Goal: Task Accomplishment & Management: Manage account settings

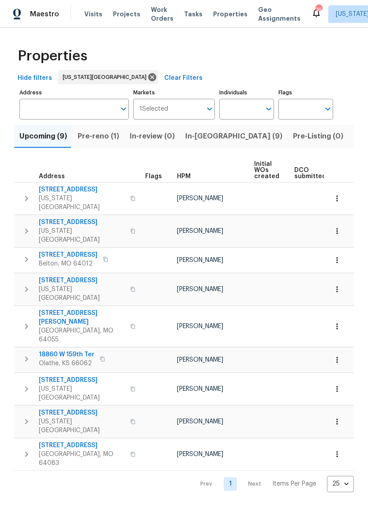
click at [202, 136] on span "In-reno (9)" at bounding box center [233, 136] width 97 height 12
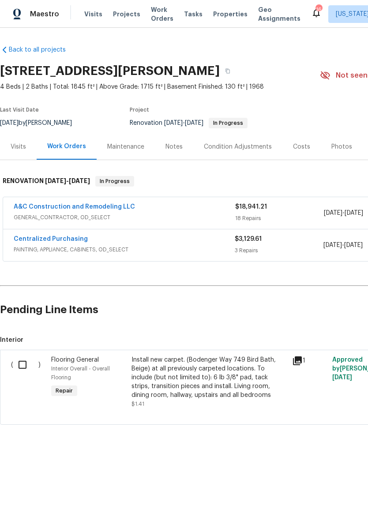
click at [213, 213] on div "A&C Construction and Remodeling LLC" at bounding box center [125, 208] width 222 height 11
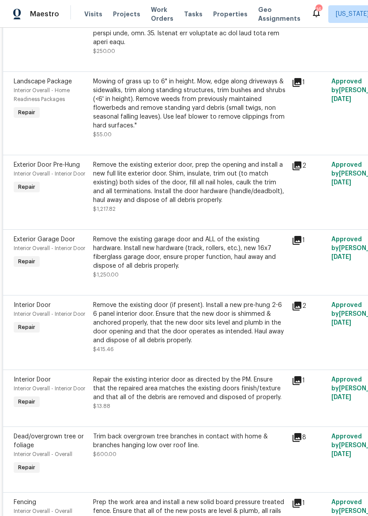
scroll to position [747, 0]
click at [229, 257] on div "Remove the existing garage door and ALL of the existing hardware. Install new h…" at bounding box center [189, 252] width 193 height 35
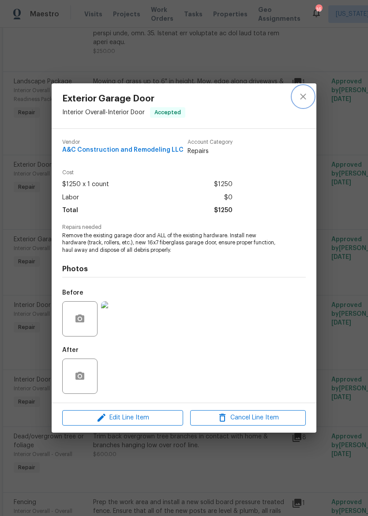
click at [310, 90] on button "close" at bounding box center [303, 96] width 21 height 21
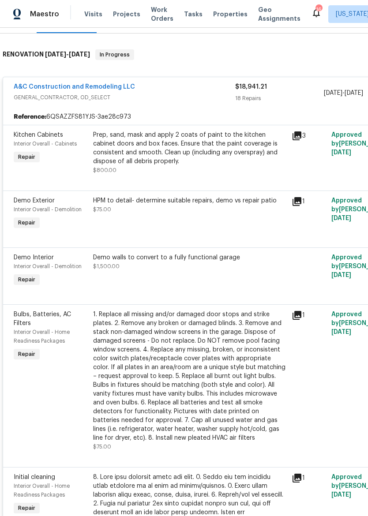
scroll to position [0, 0]
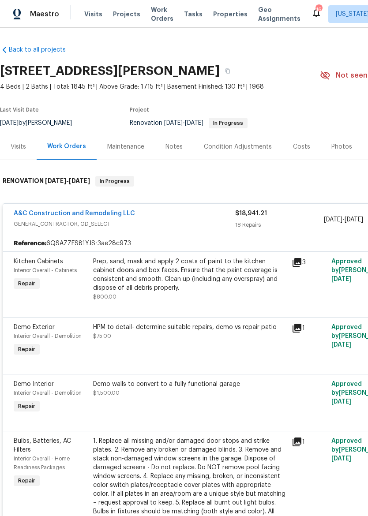
click at [203, 216] on div "A&C Construction and Remodeling LLC" at bounding box center [125, 214] width 222 height 11
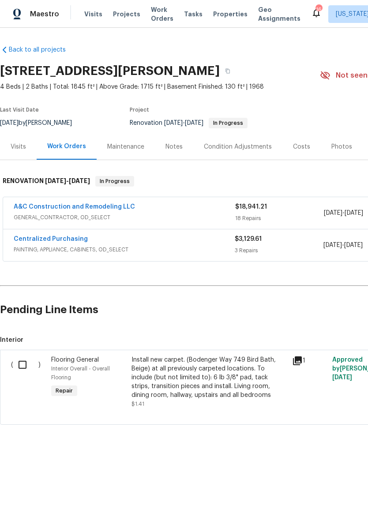
click at [203, 210] on div "A&C Construction and Remodeling LLC" at bounding box center [125, 208] width 222 height 11
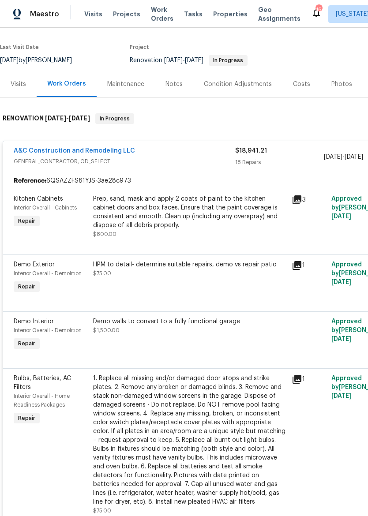
click at [209, 155] on div "A&C Construction and Remodeling LLC" at bounding box center [125, 152] width 222 height 11
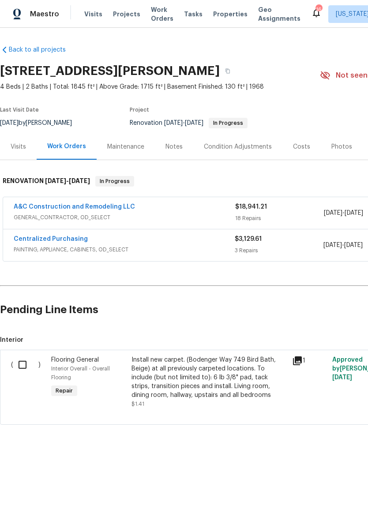
click at [17, 16] on img at bounding box center [17, 14] width 8 height 11
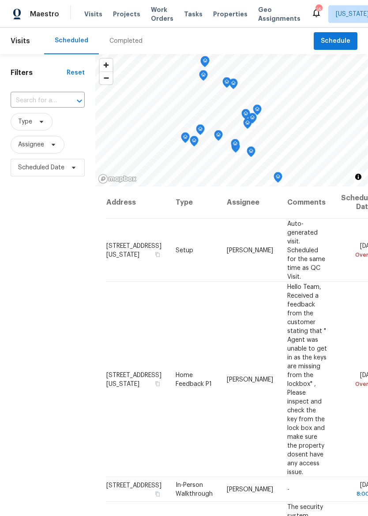
click at [215, 14] on span "Properties" at bounding box center [230, 14] width 34 height 9
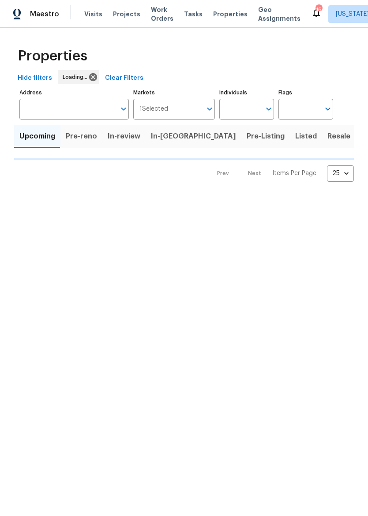
click at [158, 138] on span "In-reno" at bounding box center [193, 136] width 85 height 12
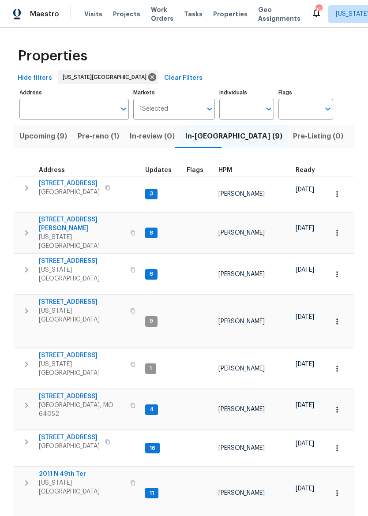
click at [55, 392] on span "12300 E 32nd St S" at bounding box center [82, 396] width 86 height 9
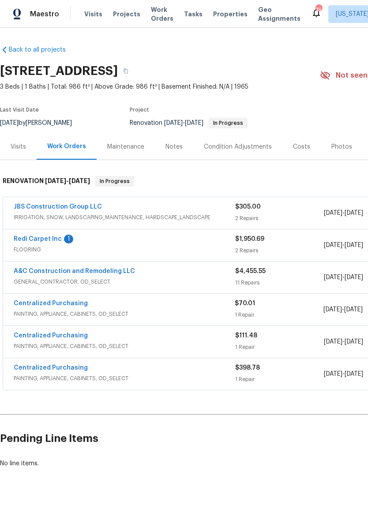
click at [49, 237] on link "Redi Carpet Inc" at bounding box center [38, 239] width 48 height 6
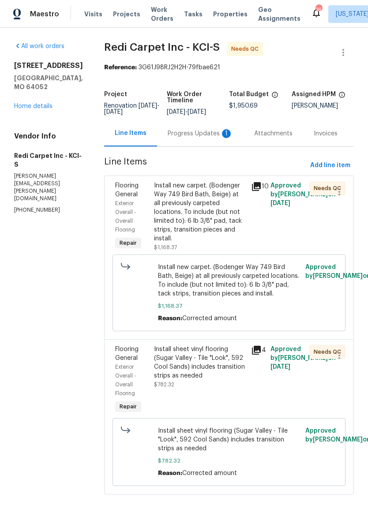
click at [219, 134] on div "Progress Updates 1" at bounding box center [200, 134] width 87 height 26
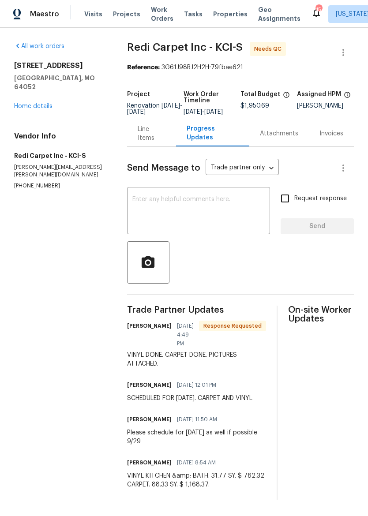
click at [148, 139] on div "Line Items" at bounding box center [152, 134] width 28 height 18
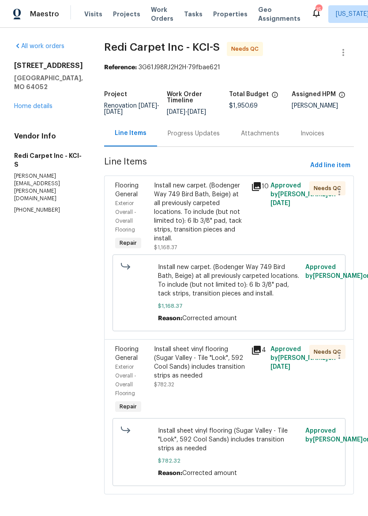
click at [213, 214] on div "Install new carpet. (Bodenger Way 749 Bird Bath, Beige) at all previously carpe…" at bounding box center [200, 212] width 92 height 62
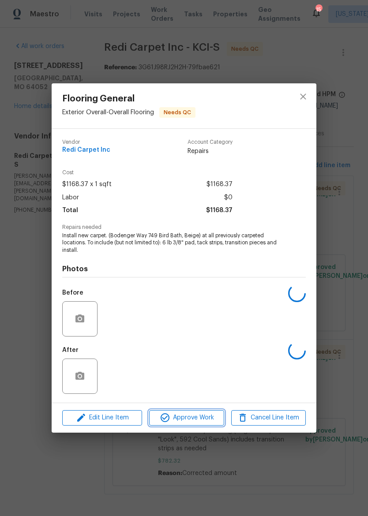
click at [199, 418] on span "Approve Work" at bounding box center [186, 418] width 69 height 11
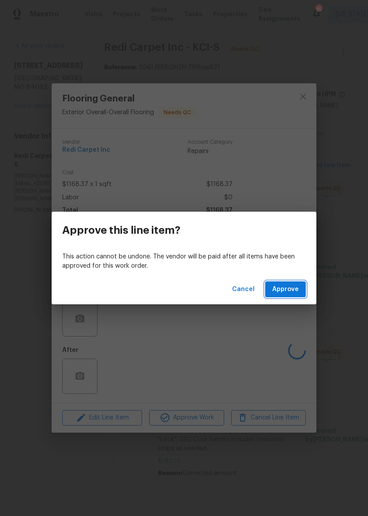
click at [294, 282] on button "Approve" at bounding box center [285, 290] width 41 height 16
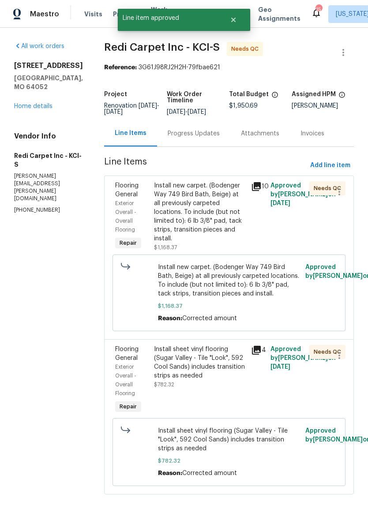
click at [225, 225] on div "Install new carpet. (Bodenger Way 749 Bird Bath, Beige) at all previously carpe…" at bounding box center [200, 212] width 92 height 62
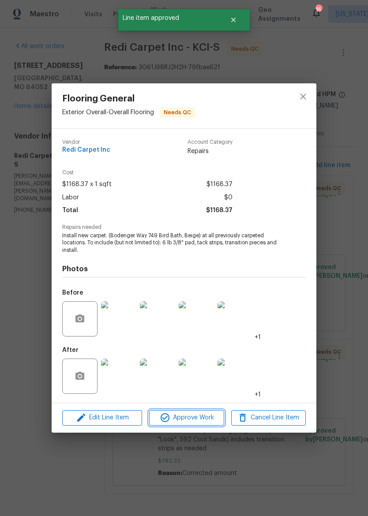
click at [197, 418] on span "Approve Work" at bounding box center [186, 418] width 69 height 11
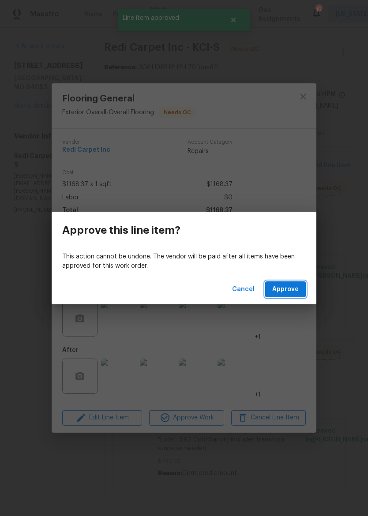
click at [293, 287] on span "Approve" at bounding box center [285, 289] width 26 height 11
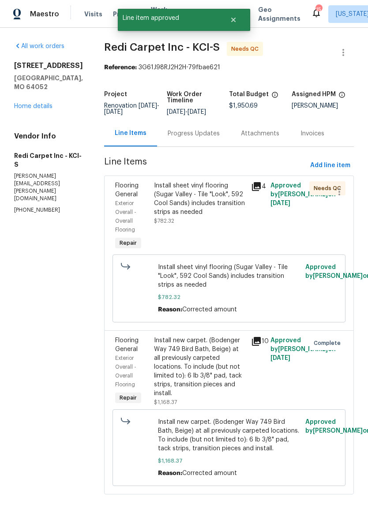
click at [217, 217] on div "Install sheet vinyl flooring (Sugar Valley - Tile "Look", 592 Cool Sands) inclu…" at bounding box center [200, 198] width 92 height 35
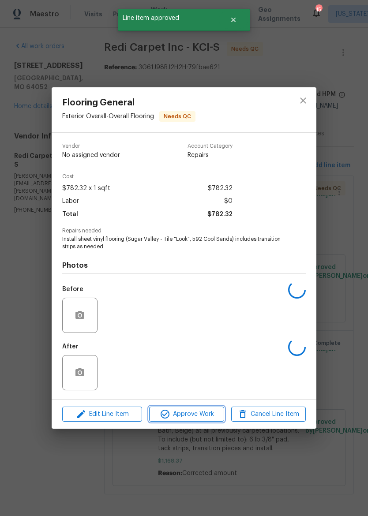
click at [203, 414] on span "Approve Work" at bounding box center [186, 414] width 69 height 11
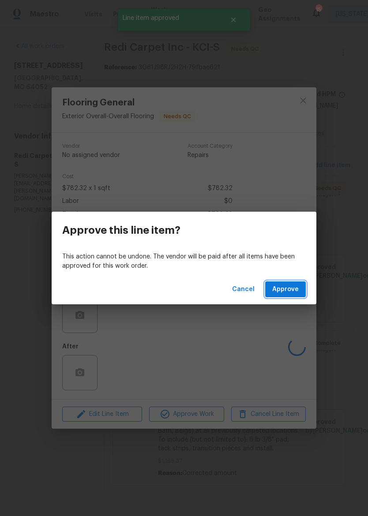
click at [291, 284] on span "Approve" at bounding box center [285, 289] width 26 height 11
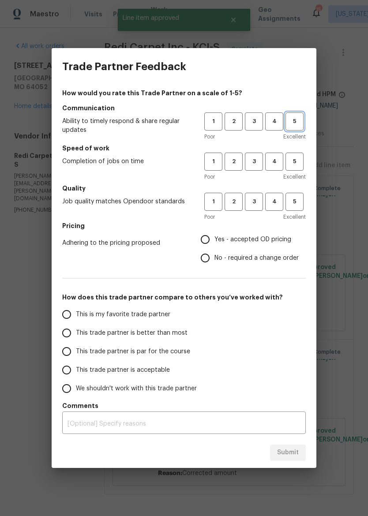
click at [297, 115] on button "5" at bounding box center [295, 122] width 18 height 18
click at [295, 159] on span "5" at bounding box center [294, 162] width 16 height 10
click at [295, 205] on span "5" at bounding box center [294, 202] width 16 height 10
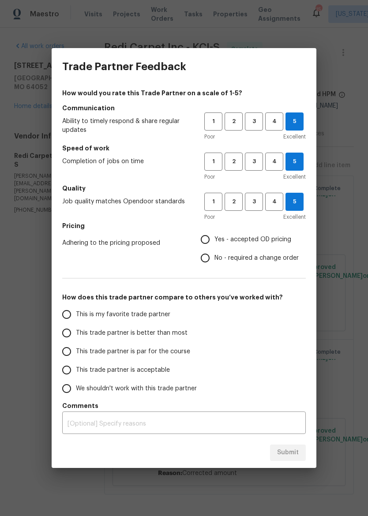
click at [243, 244] on span "Yes - accepted OD pricing" at bounding box center [253, 239] width 77 height 9
click at [215, 244] on input "Yes - accepted OD pricing" at bounding box center [205, 239] width 19 height 19
radio input "true"
click at [67, 332] on input "This trade partner is better than most" at bounding box center [66, 333] width 19 height 19
click at [295, 455] on span "Submit" at bounding box center [288, 453] width 22 height 11
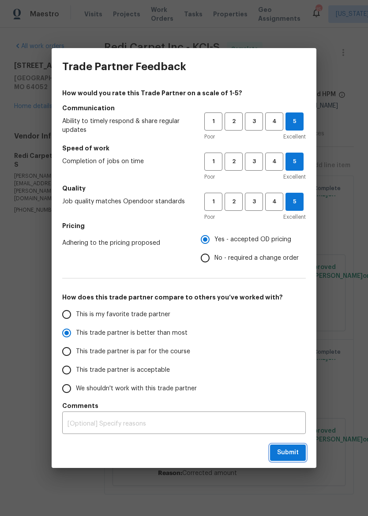
radio input "true"
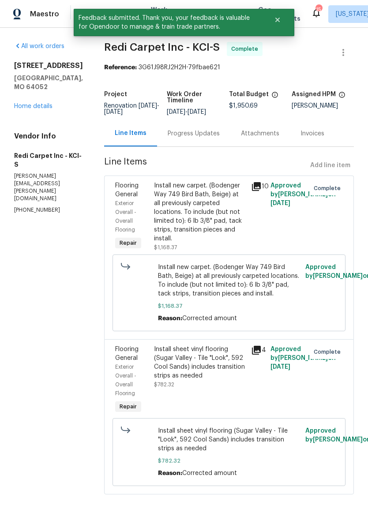
click at [23, 106] on link "Home details" at bounding box center [33, 106] width 38 height 6
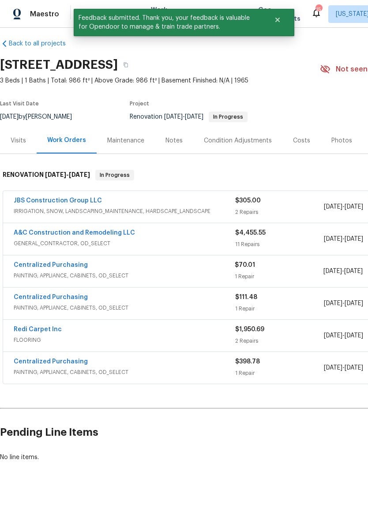
scroll to position [6, 0]
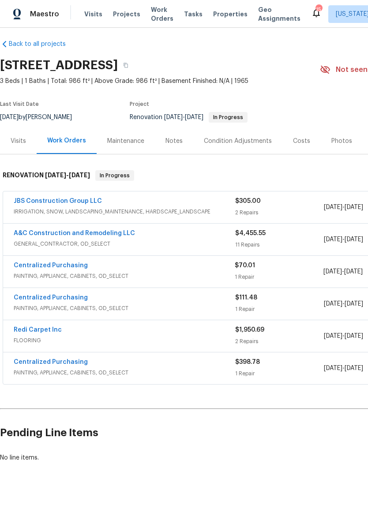
click at [109, 204] on div "JBS Construction Group LLC" at bounding box center [125, 202] width 222 height 11
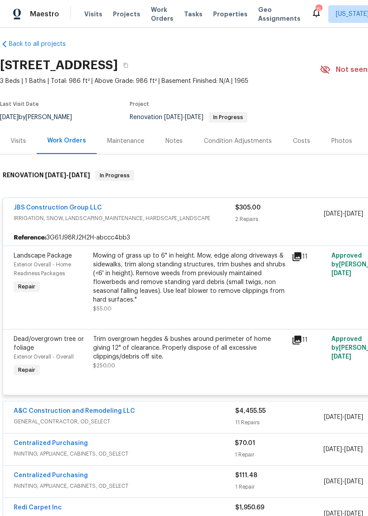
click at [114, 272] on div "Mowing of grass up to 6" in height. Mow, edge along driveways & sidewalks, trim…" at bounding box center [189, 278] width 193 height 53
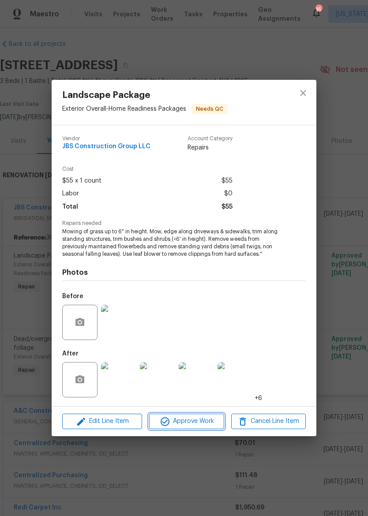
click at [203, 424] on span "Approve Work" at bounding box center [186, 421] width 69 height 11
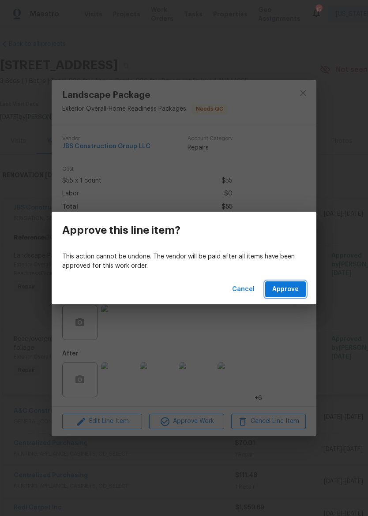
click at [288, 295] on button "Approve" at bounding box center [285, 290] width 41 height 16
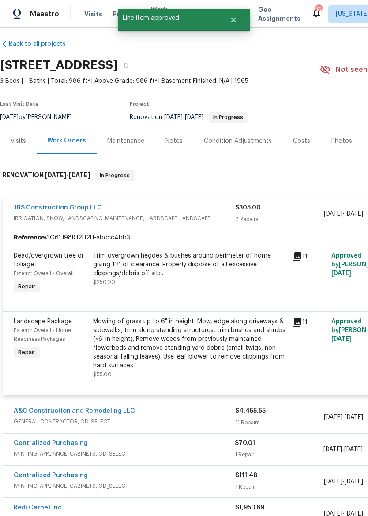
click at [239, 343] on div "Mowing of grass up to 6" in height. Mow, edge along driveways & sidewalks, trim…" at bounding box center [189, 343] width 193 height 53
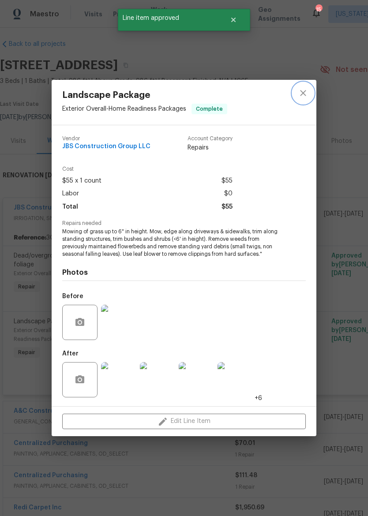
click at [305, 92] on icon "close" at bounding box center [303, 93] width 11 height 11
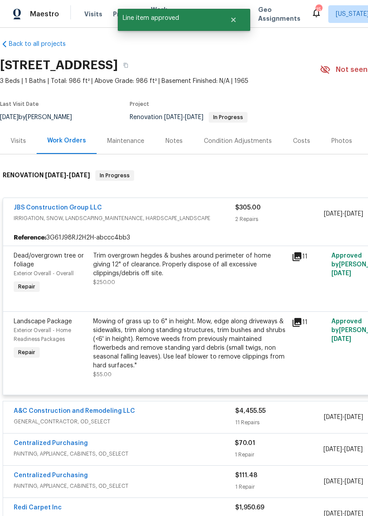
click at [215, 274] on div "Trim overgrown hegdes & bushes around perimeter of home giving 12" of clearance…" at bounding box center [189, 265] width 193 height 26
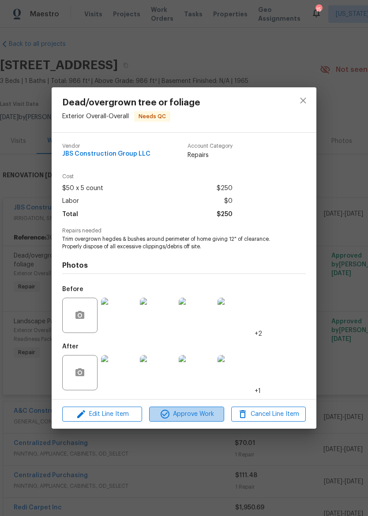
click at [207, 411] on span "Approve Work" at bounding box center [186, 414] width 69 height 11
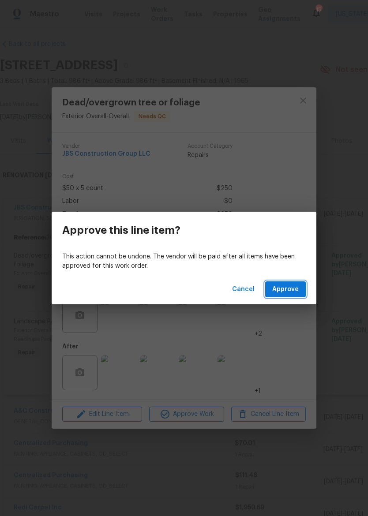
click at [290, 286] on span "Approve" at bounding box center [285, 289] width 26 height 11
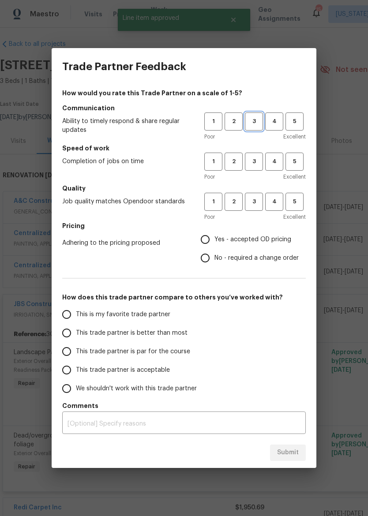
click at [256, 118] on span "3" at bounding box center [254, 122] width 16 height 10
click at [250, 161] on span "3" at bounding box center [254, 162] width 16 height 10
click at [254, 206] on span "3" at bounding box center [254, 202] width 16 height 10
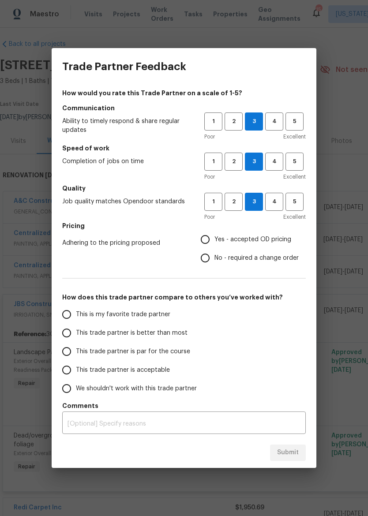
click at [229, 256] on span "No - required a change order" at bounding box center [257, 258] width 84 height 9
click at [215, 256] on input "No - required a change order" at bounding box center [205, 258] width 19 height 19
radio input "true"
click at [171, 335] on span "This trade partner is better than most" at bounding box center [132, 333] width 112 height 9
click at [76, 335] on input "This trade partner is better than most" at bounding box center [66, 333] width 19 height 19
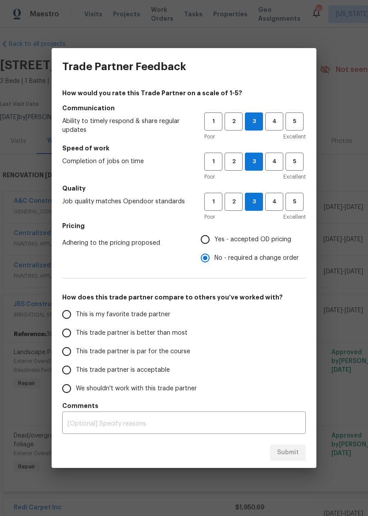
radio input "false"
click at [69, 352] on input "This trade partner is par for the course" at bounding box center [66, 352] width 19 height 19
click at [301, 449] on button "Submit" at bounding box center [288, 453] width 36 height 16
radio input "true"
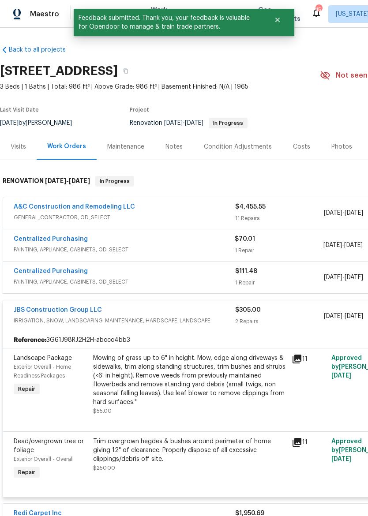
scroll to position [0, 0]
click at [208, 325] on div "JBS Construction Group LLC IRRIGATION, SNOW, LANDSCAPING_MAINTENANCE, HARDSCAPE…" at bounding box center [125, 316] width 222 height 21
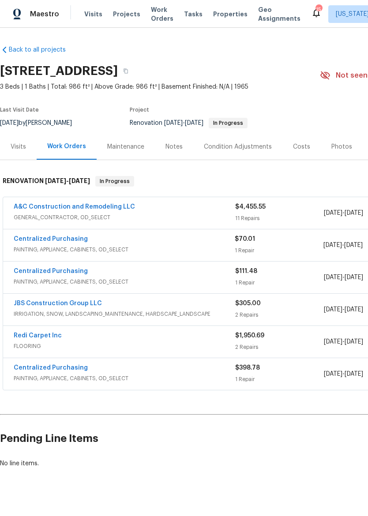
click at [199, 211] on div "A&C Construction and Remodeling LLC" at bounding box center [125, 208] width 222 height 11
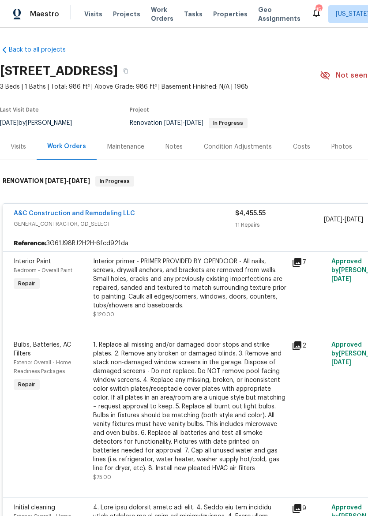
click at [220, 280] on div "Interior primer - PRIMER PROVIDED BY OPENDOOR - All nails, screws, drywall anch…" at bounding box center [189, 283] width 193 height 53
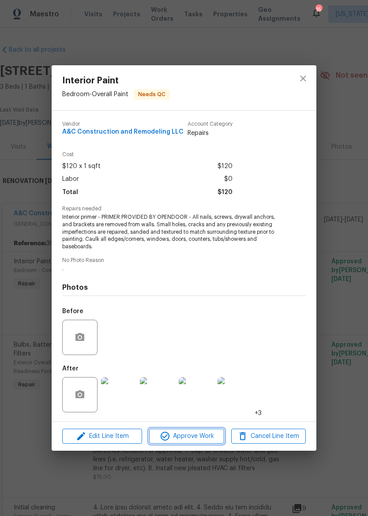
click at [206, 433] on span "Approve Work" at bounding box center [186, 436] width 69 height 11
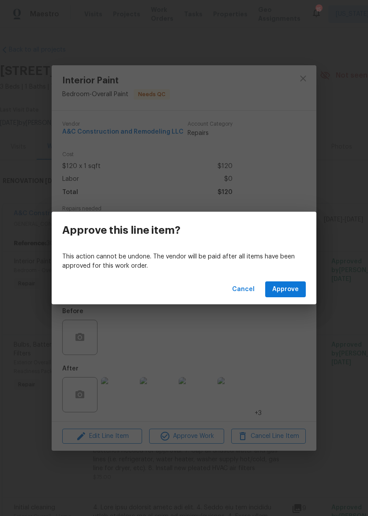
click at [286, 297] on button "Approve" at bounding box center [285, 290] width 41 height 16
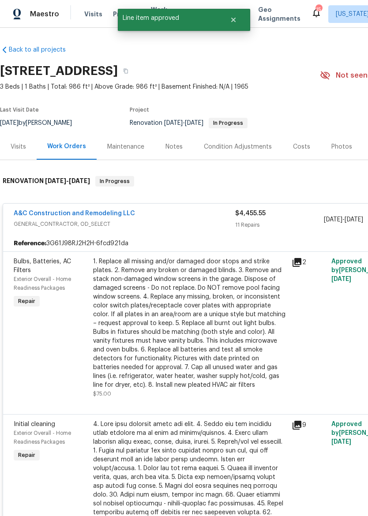
click at [220, 340] on div "1. Replace all missing and/or damaged door stops and strike plates. 2. Remove a…" at bounding box center [189, 323] width 193 height 132
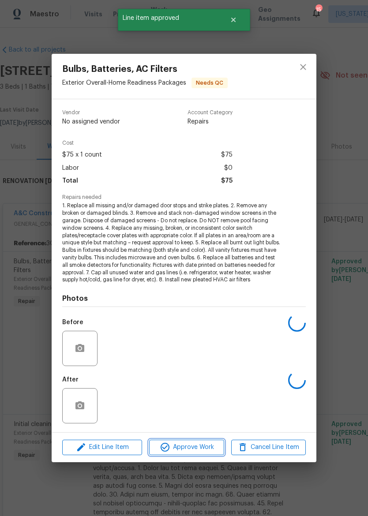
click at [196, 445] on span "Approve Work" at bounding box center [186, 447] width 69 height 11
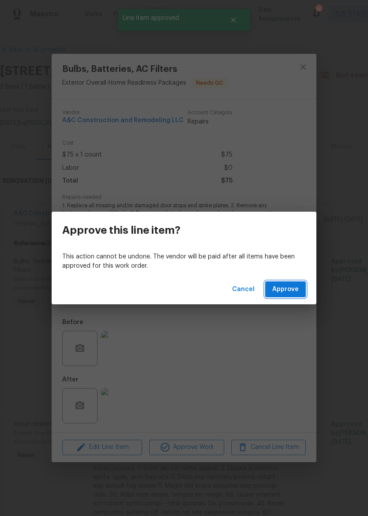
click at [284, 290] on span "Approve" at bounding box center [285, 289] width 26 height 11
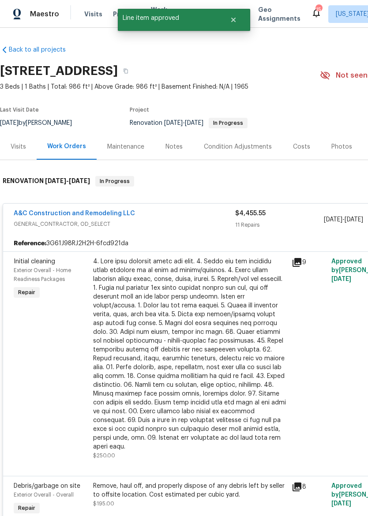
click at [221, 323] on div at bounding box center [189, 354] width 193 height 194
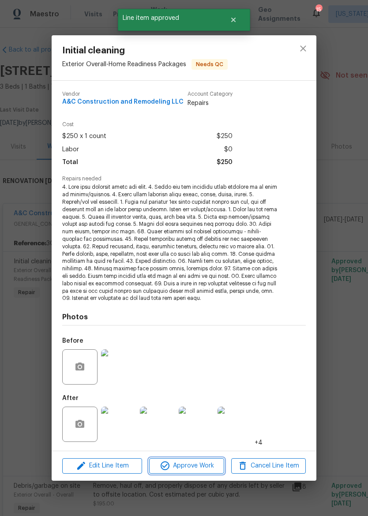
click at [191, 463] on span "Approve Work" at bounding box center [186, 466] width 69 height 11
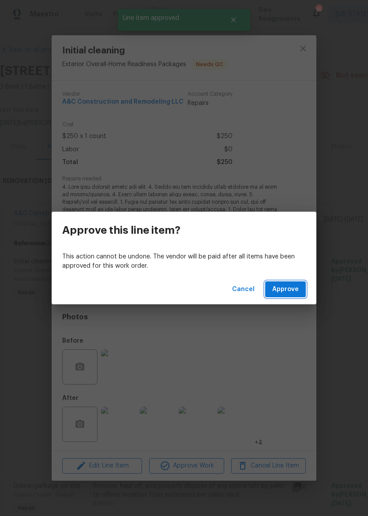
click at [280, 286] on span "Approve" at bounding box center [285, 289] width 26 height 11
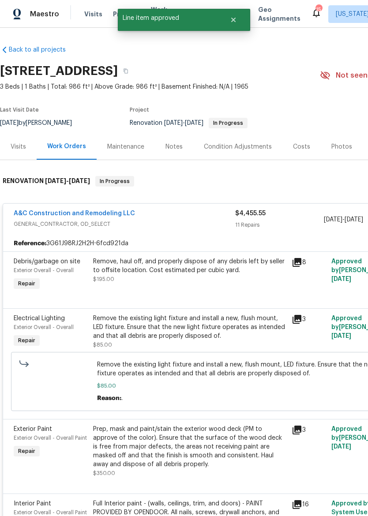
click at [230, 286] on div "Remove, haul off, and properly dispose of any debris left by seller to offsite …" at bounding box center [189, 275] width 199 height 41
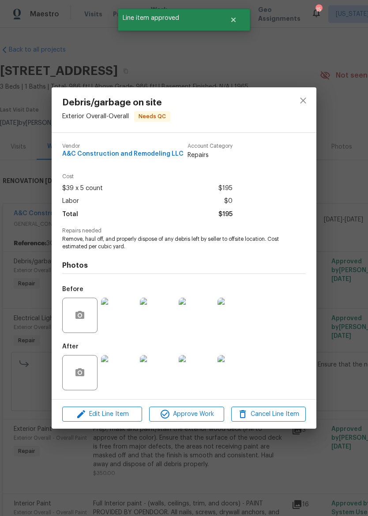
click at [193, 418] on span "Approve Work" at bounding box center [186, 414] width 69 height 11
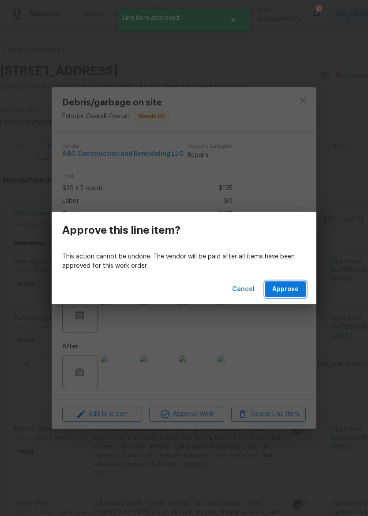
click at [286, 285] on span "Approve" at bounding box center [285, 289] width 26 height 11
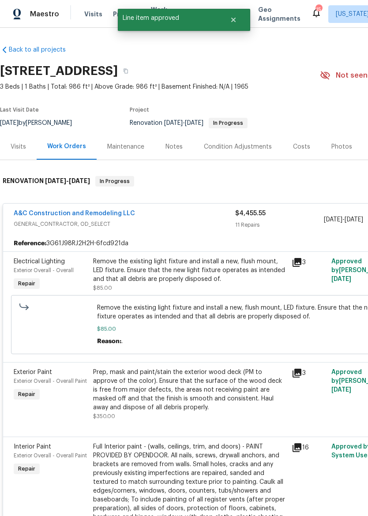
click at [220, 280] on div "Remove the existing light fixture and install a new, flush mount, LED fixture. …" at bounding box center [189, 270] width 193 height 26
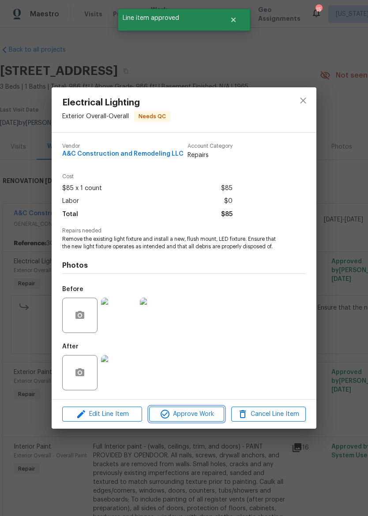
click at [193, 408] on button "Approve Work" at bounding box center [186, 414] width 75 height 15
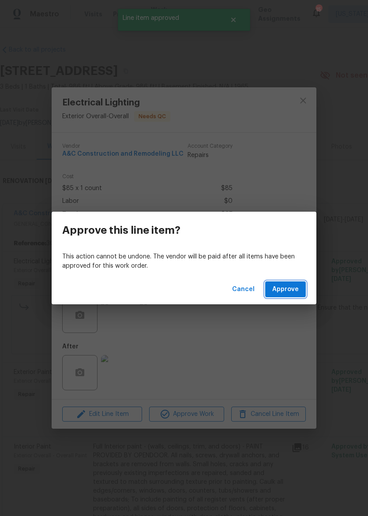
click at [290, 286] on span "Approve" at bounding box center [285, 289] width 26 height 11
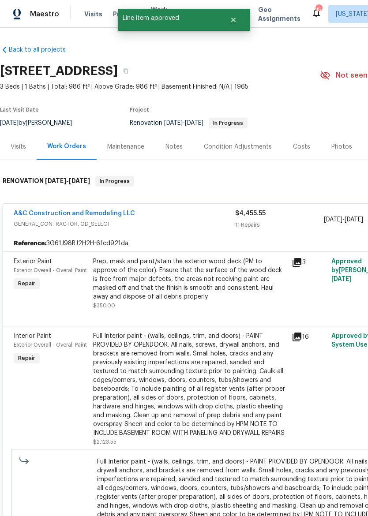
click at [218, 293] on div "Prep, mask and paint/stain the exterior wood deck (PM to approve of the color).…" at bounding box center [189, 279] width 193 height 44
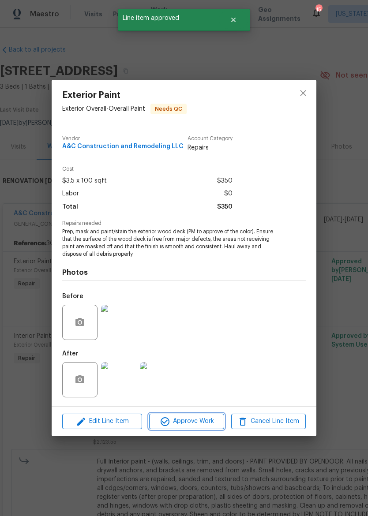
click at [198, 424] on span "Approve Work" at bounding box center [186, 421] width 69 height 11
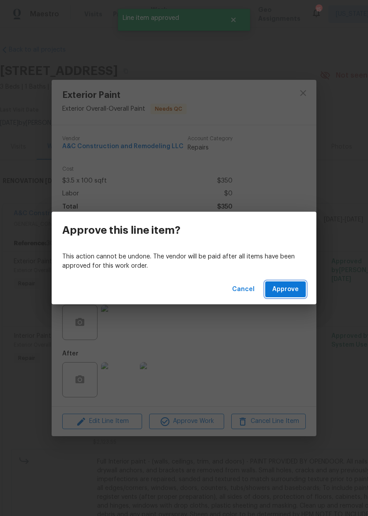
click at [283, 286] on span "Approve" at bounding box center [285, 289] width 26 height 11
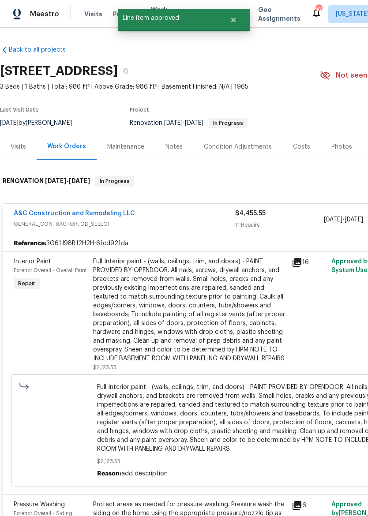
click at [234, 308] on div "Full Interior paint - (walls, ceilings, trim, and doors) - PAINT PROVIDED BY OP…" at bounding box center [189, 310] width 193 height 106
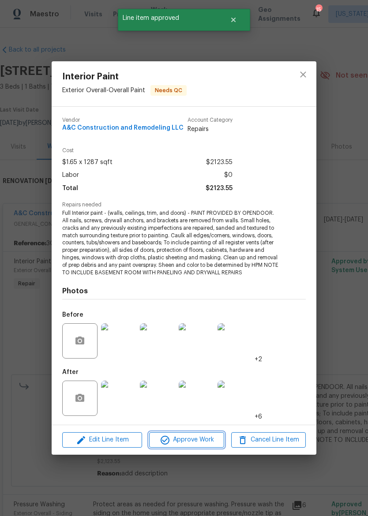
click at [202, 438] on span "Approve Work" at bounding box center [186, 440] width 69 height 11
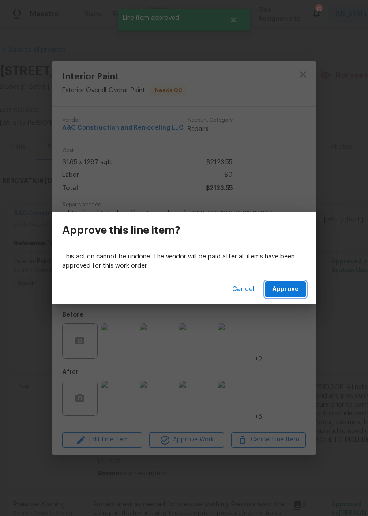
click at [286, 288] on span "Approve" at bounding box center [285, 289] width 26 height 11
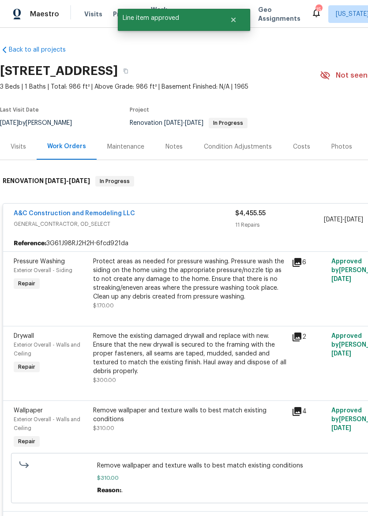
click at [222, 296] on div "Protect areas as needed for pressure washing. Pressure wash the siding on the h…" at bounding box center [189, 279] width 193 height 44
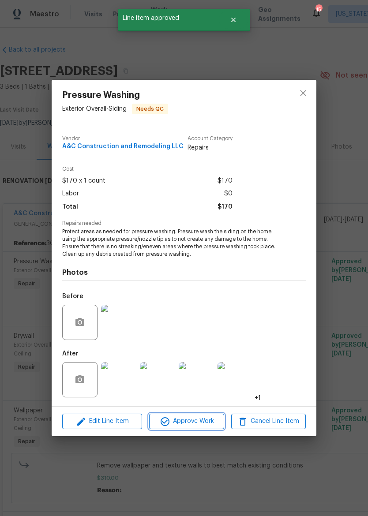
click at [201, 420] on span "Approve Work" at bounding box center [186, 421] width 69 height 11
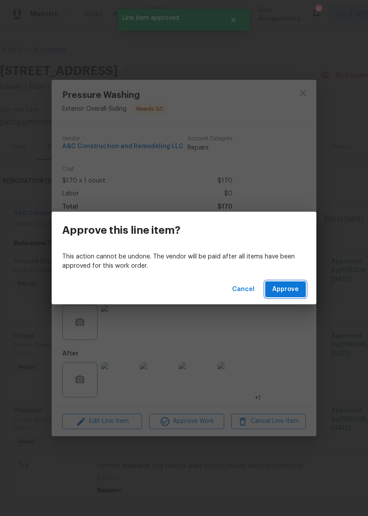
click at [287, 289] on span "Approve" at bounding box center [285, 289] width 26 height 11
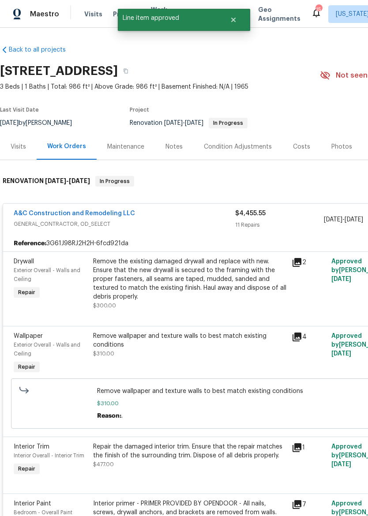
click at [227, 295] on div "Remove the existing damaged drywall and replace with new. Ensure that the new d…" at bounding box center [189, 279] width 193 height 44
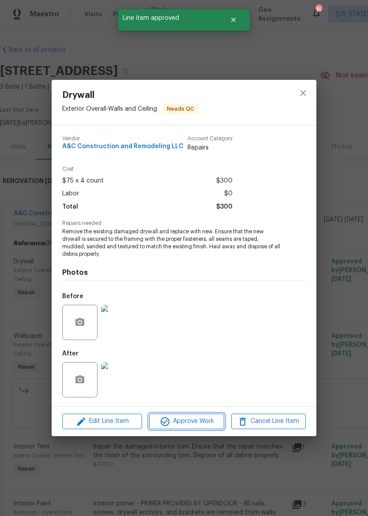
click at [202, 422] on span "Approve Work" at bounding box center [186, 421] width 69 height 11
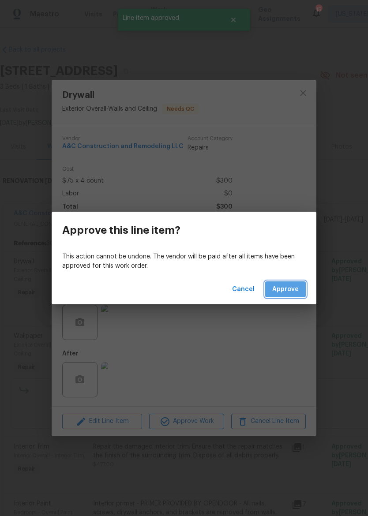
click at [281, 282] on button "Approve" at bounding box center [285, 290] width 41 height 16
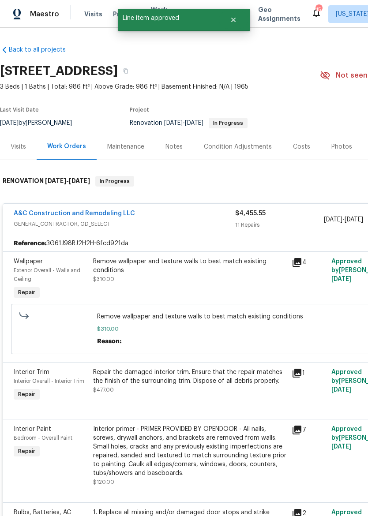
click at [229, 282] on div "Remove wallpaper and texture walls to best match existing conditions $310.00" at bounding box center [189, 270] width 193 height 26
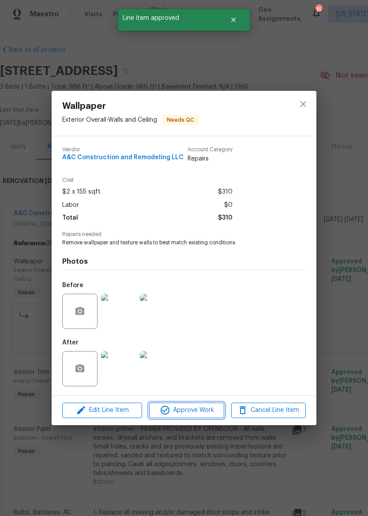
click at [200, 412] on span "Approve Work" at bounding box center [186, 410] width 69 height 11
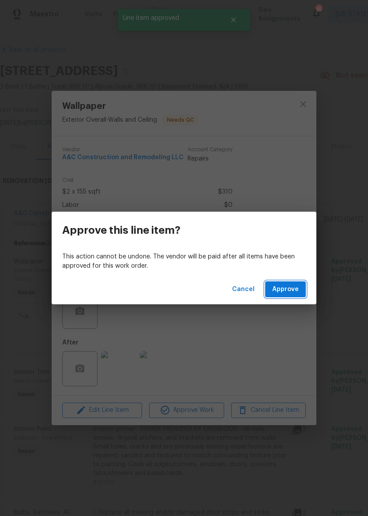
click at [283, 290] on span "Approve" at bounding box center [285, 289] width 26 height 11
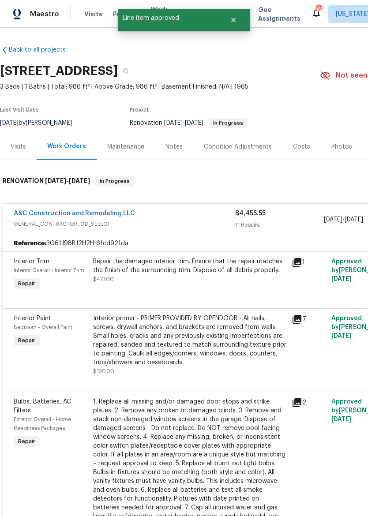
click at [224, 288] on div "Repair the damaged interior trim. Ensure that the repair matches the finish of …" at bounding box center [189, 275] width 199 height 41
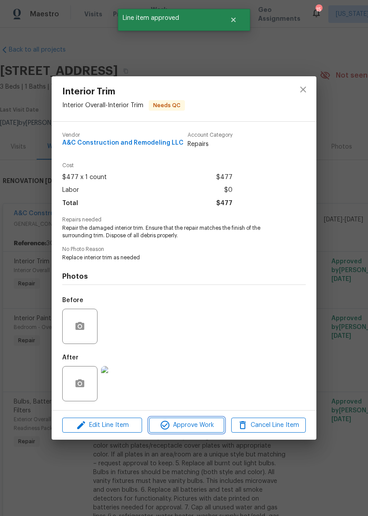
click at [200, 425] on span "Approve Work" at bounding box center [186, 425] width 69 height 11
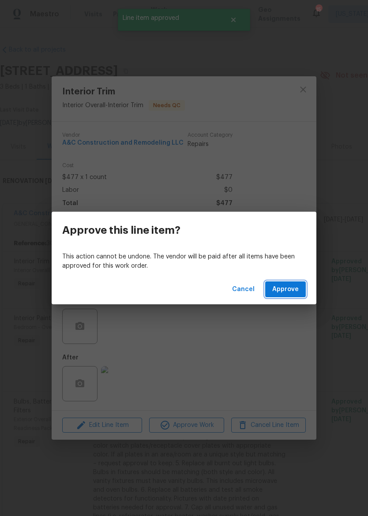
click at [290, 287] on span "Approve" at bounding box center [285, 289] width 26 height 11
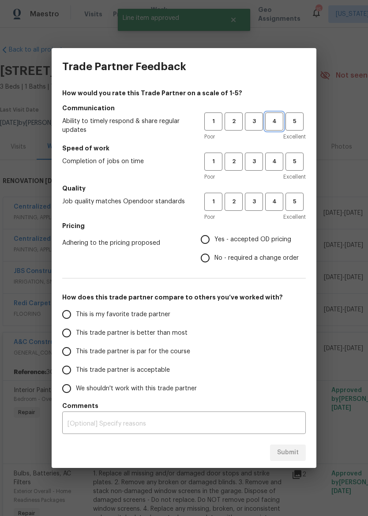
click at [278, 117] on button "4" at bounding box center [274, 122] width 18 height 18
click at [257, 160] on span "3" at bounding box center [254, 162] width 16 height 10
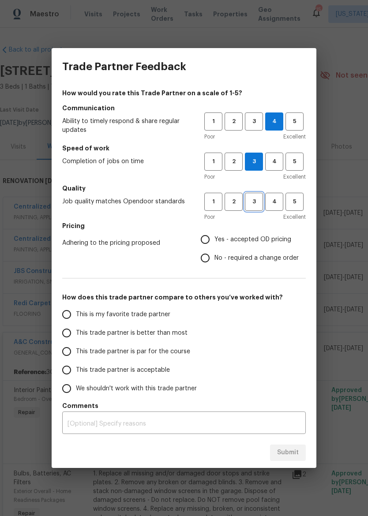
click at [260, 200] on span "3" at bounding box center [254, 202] width 16 height 10
click at [238, 260] on span "No - required a change order" at bounding box center [257, 258] width 84 height 9
click at [215, 260] on input "No - required a change order" at bounding box center [205, 258] width 19 height 19
radio input "true"
click at [177, 335] on span "This trade partner is better than most" at bounding box center [132, 333] width 112 height 9
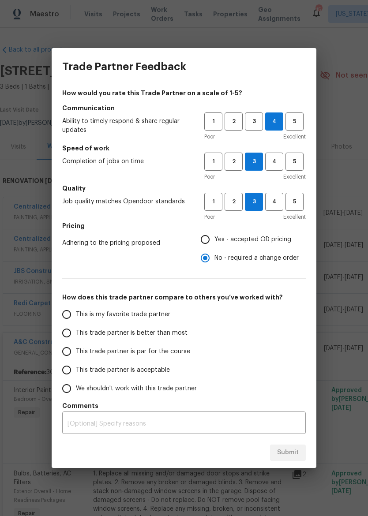
click at [76, 335] on input "This trade partner is better than most" at bounding box center [66, 333] width 19 height 19
click at [296, 456] on span "Submit" at bounding box center [288, 453] width 22 height 11
radio input "true"
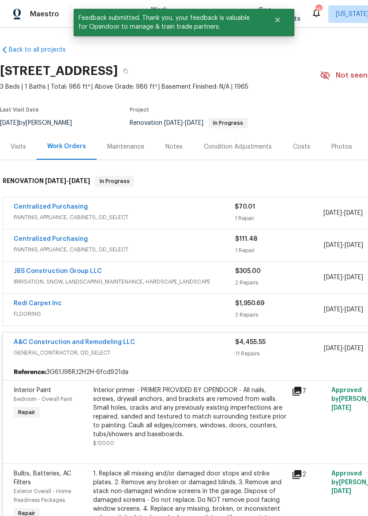
click at [197, 347] on div "A&C Construction and Remodeling LLC" at bounding box center [125, 343] width 222 height 11
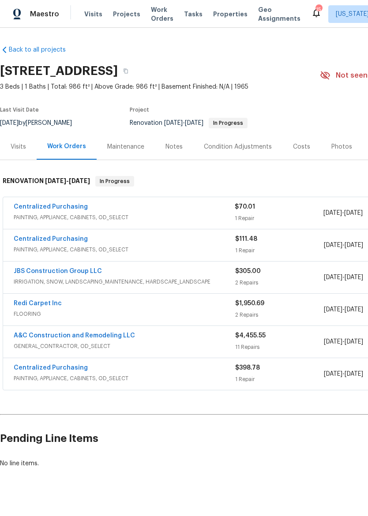
click at [209, 209] on div "Centralized Purchasing" at bounding box center [124, 208] width 221 height 11
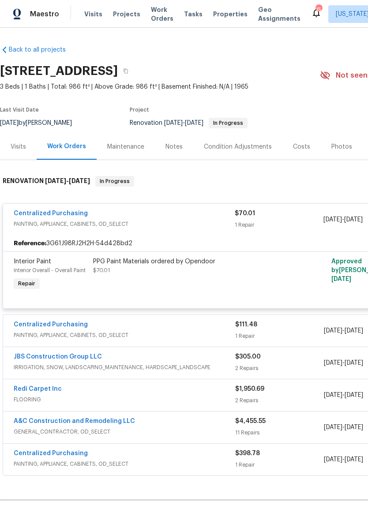
click at [69, 213] on link "Centralized Purchasing" at bounding box center [51, 214] width 74 height 6
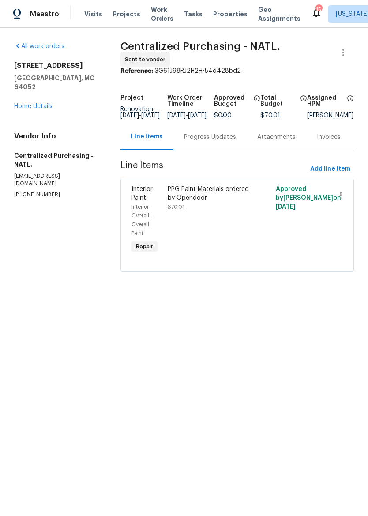
click at [205, 141] on div "Progress Updates" at bounding box center [210, 137] width 52 height 9
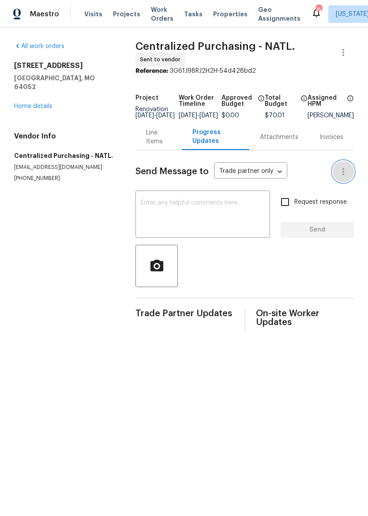
click at [350, 171] on button "button" at bounding box center [343, 171] width 21 height 21
click at [153, 140] on div at bounding box center [184, 258] width 368 height 516
click at [155, 137] on div "Line Items" at bounding box center [158, 137] width 25 height 18
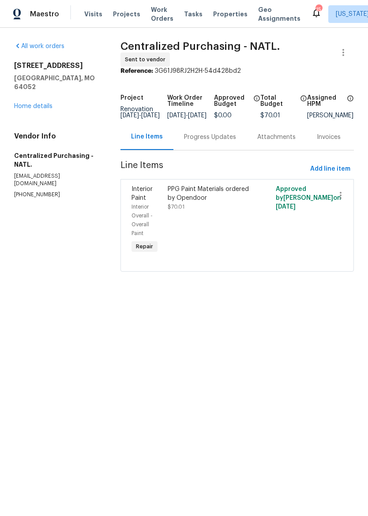
click at [19, 103] on link "Home details" at bounding box center [33, 106] width 38 height 6
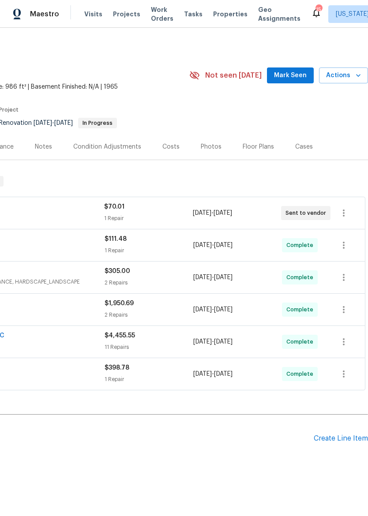
scroll to position [0, 131]
click at [349, 215] on icon "button" at bounding box center [344, 213] width 11 height 11
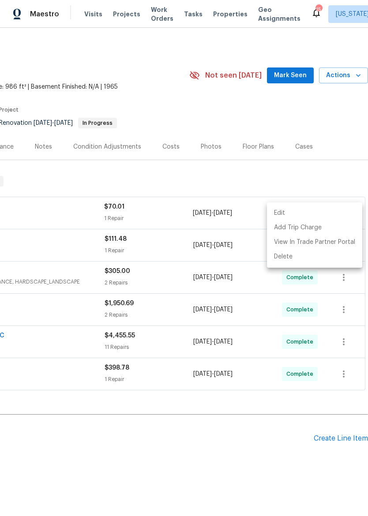
click at [328, 175] on div at bounding box center [184, 258] width 368 height 516
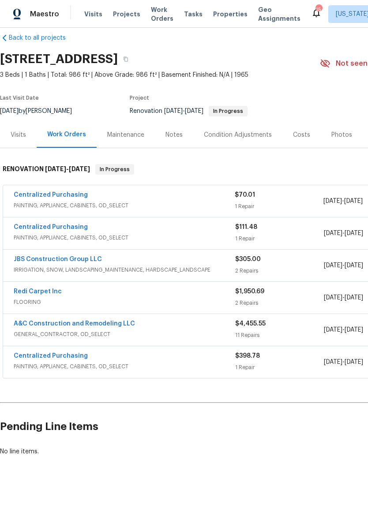
scroll to position [11, 0]
click at [22, 195] on link "Centralized Purchasing" at bounding box center [51, 195] width 74 height 6
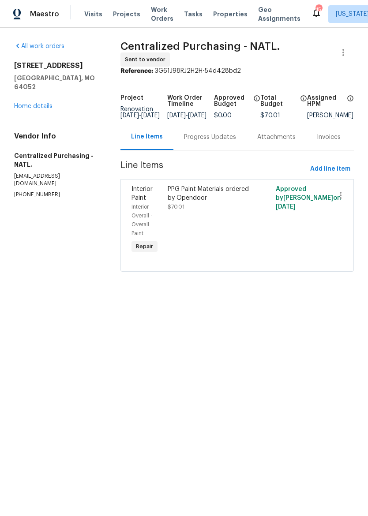
click at [218, 142] on div "Progress Updates" at bounding box center [210, 137] width 52 height 9
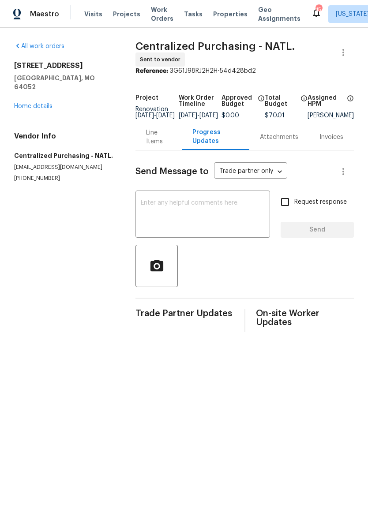
click at [225, 221] on textarea at bounding box center [203, 215] width 124 height 31
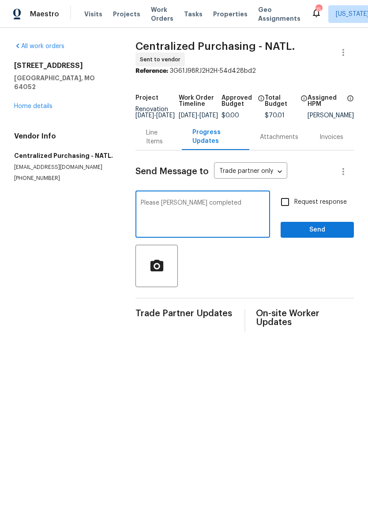
type textarea "Please mark completed"
click at [318, 238] on button "Send" at bounding box center [317, 230] width 73 height 16
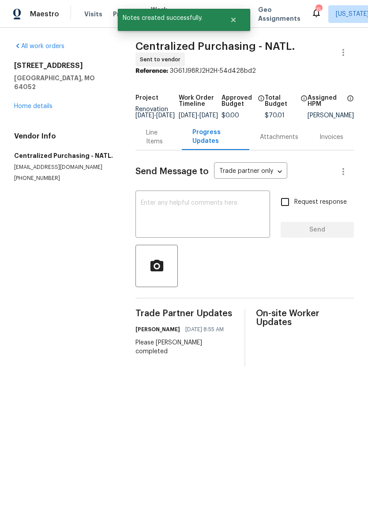
click at [26, 103] on link "Home details" at bounding box center [33, 106] width 38 height 6
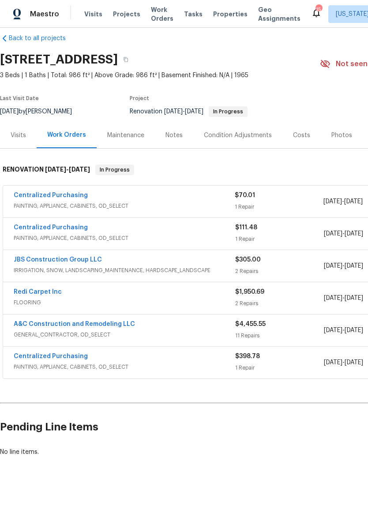
scroll to position [11, 0]
click at [339, 133] on div "Photos" at bounding box center [342, 135] width 21 height 9
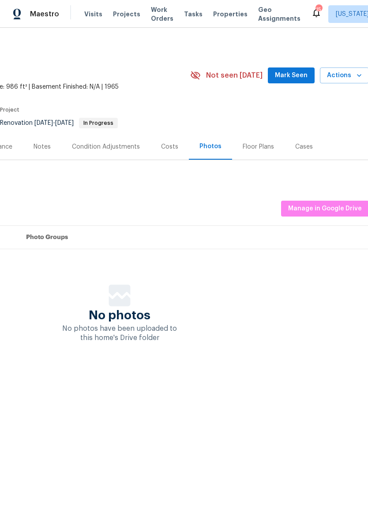
scroll to position [0, 131]
click at [340, 208] on span "Manage in Google Drive" at bounding box center [324, 208] width 74 height 11
click at [21, 9] on img at bounding box center [17, 14] width 8 height 11
